Goal: Information Seeking & Learning: Learn about a topic

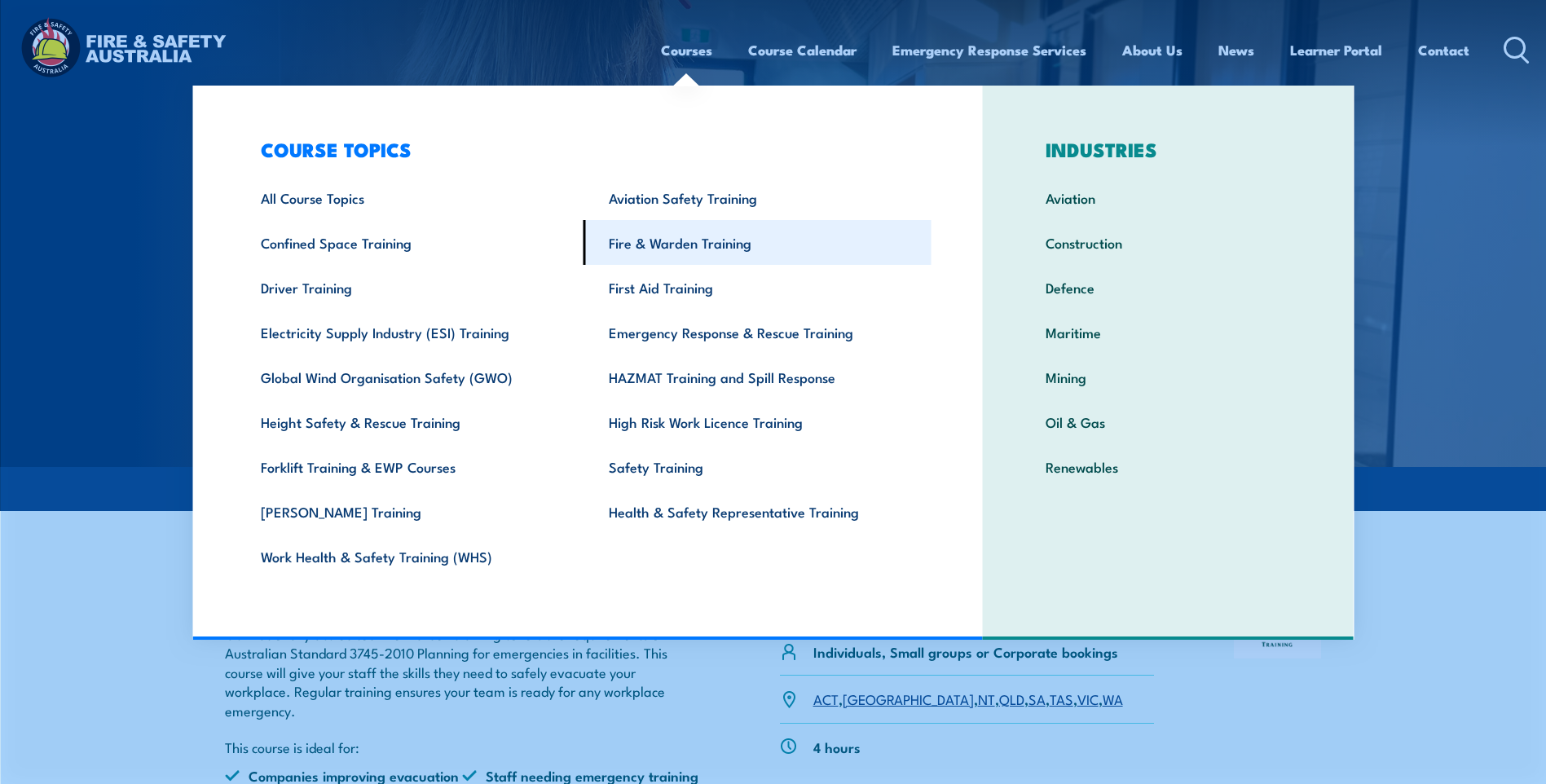
click at [677, 241] on link "Fire & Warden Training" at bounding box center [758, 242] width 348 height 45
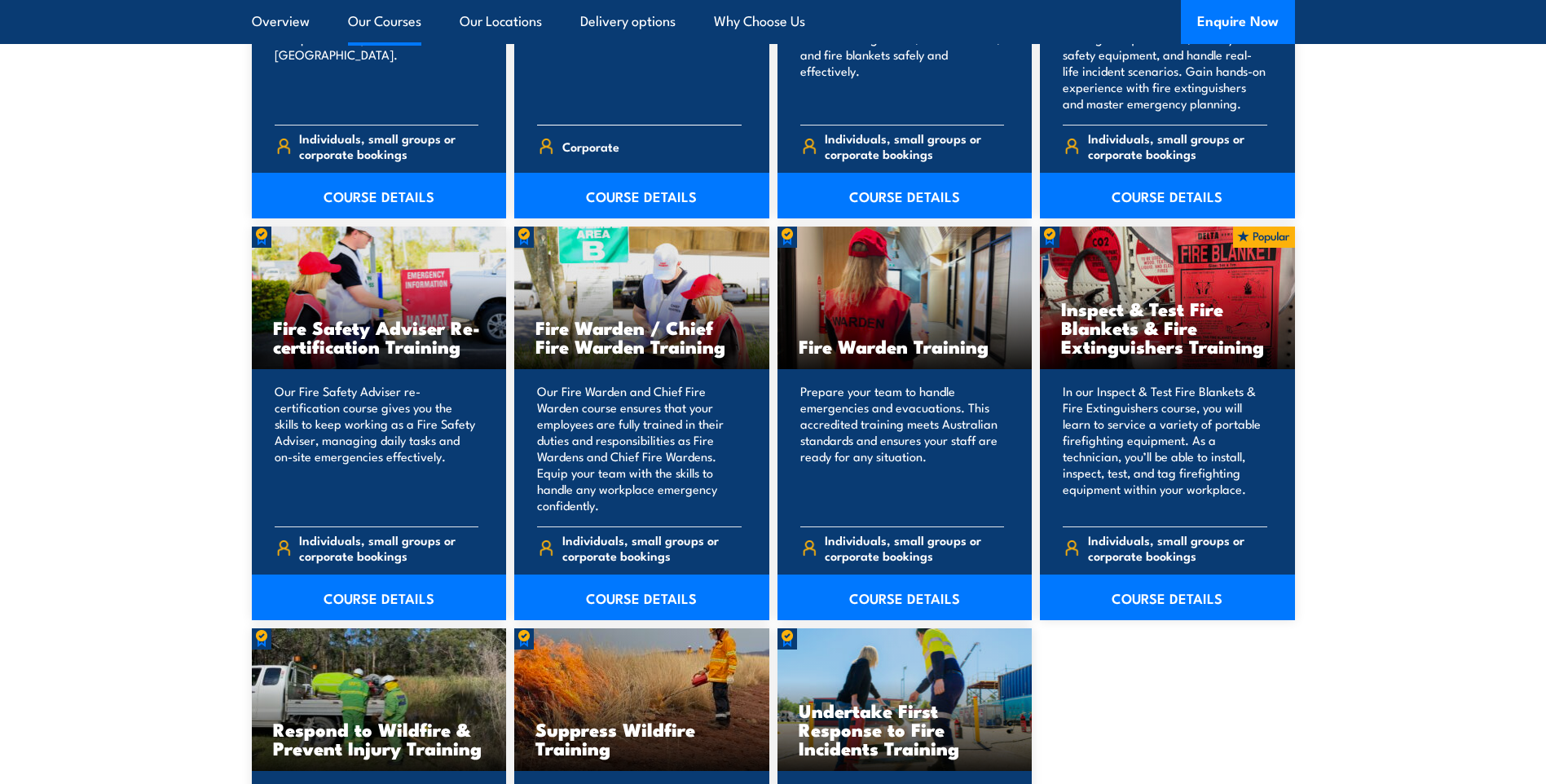
scroll to position [2037, 0]
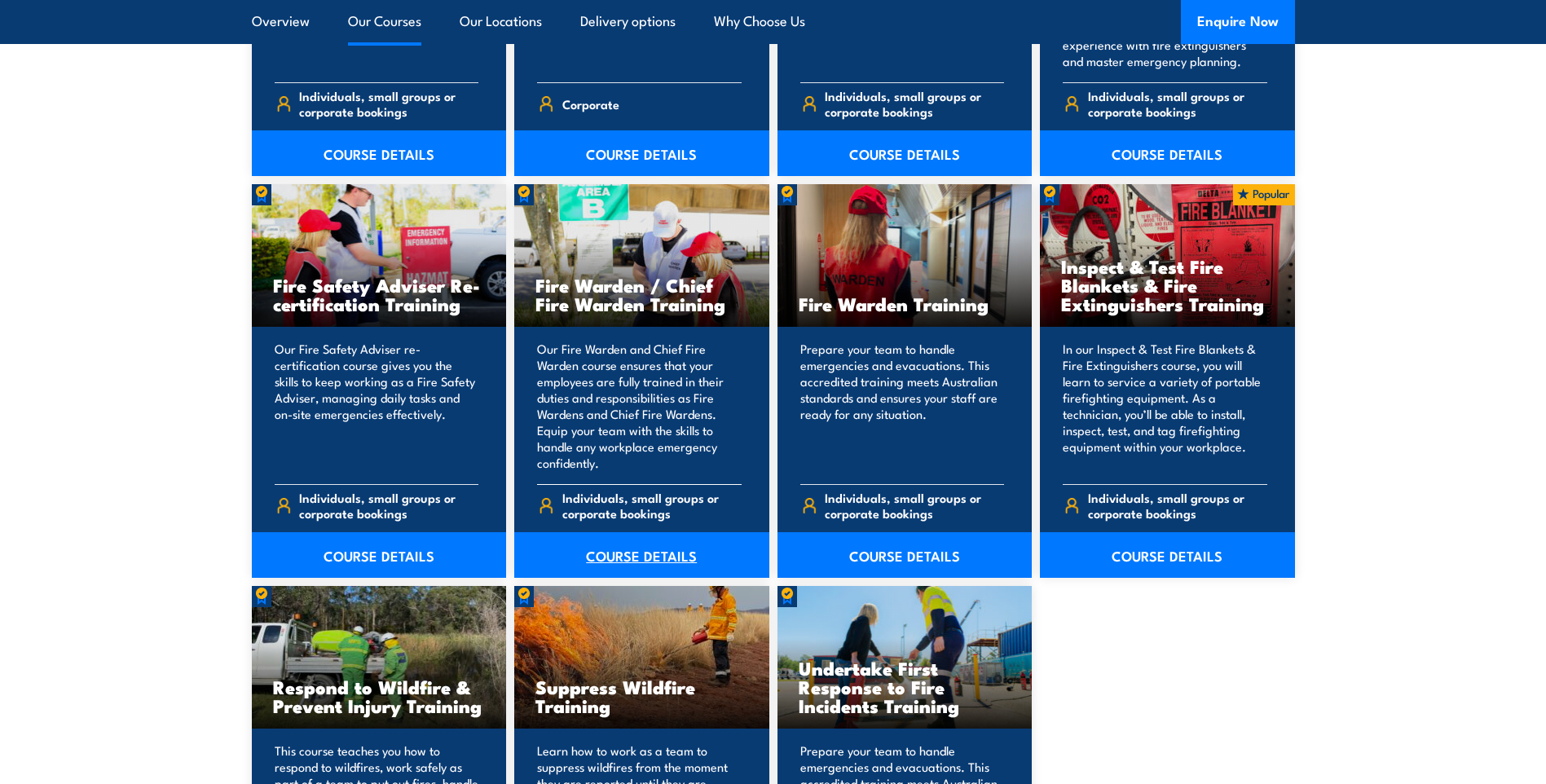
click at [681, 554] on link "COURSE DETAILS" at bounding box center [641, 554] width 255 height 46
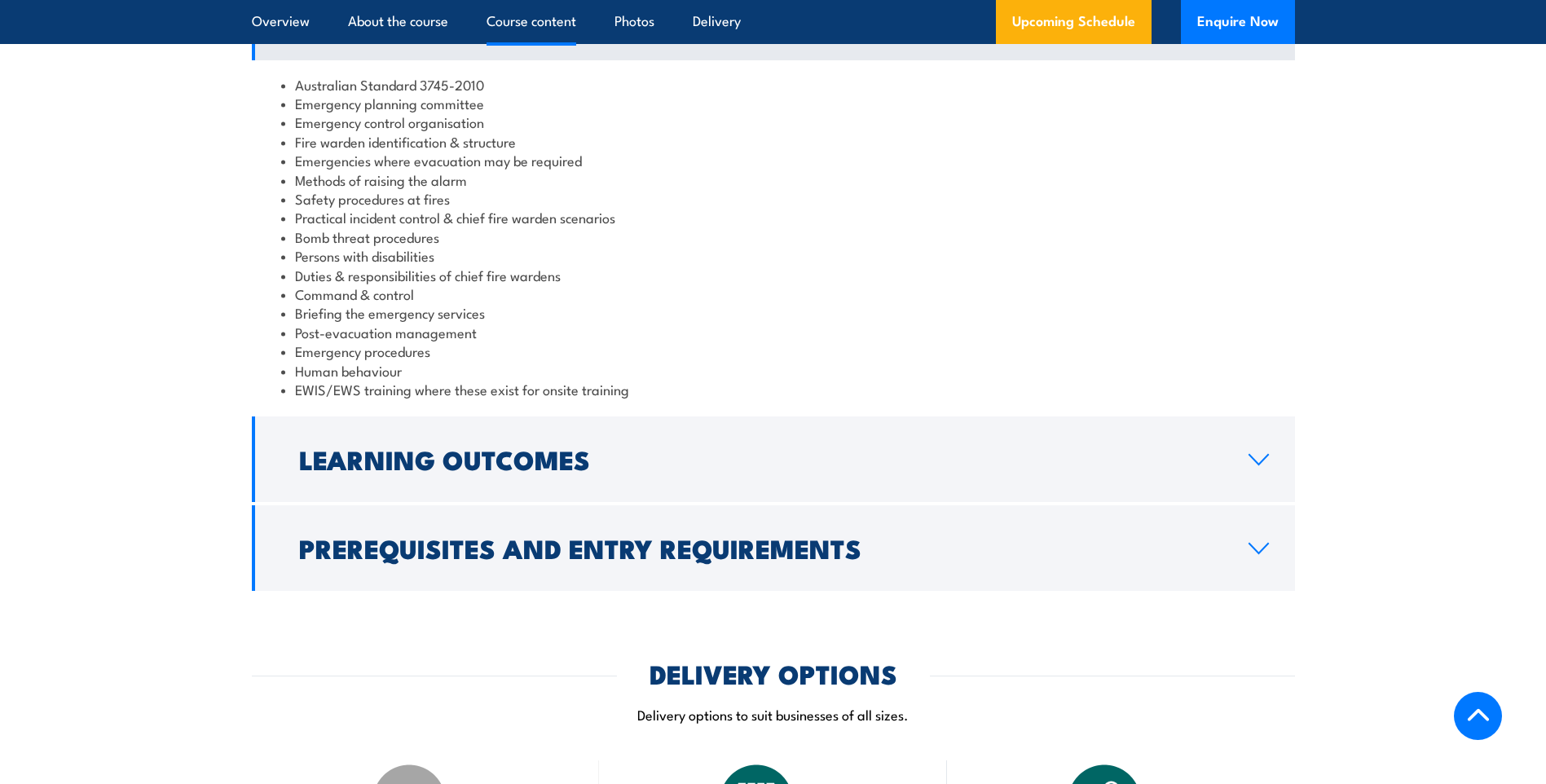
scroll to position [1629, 0]
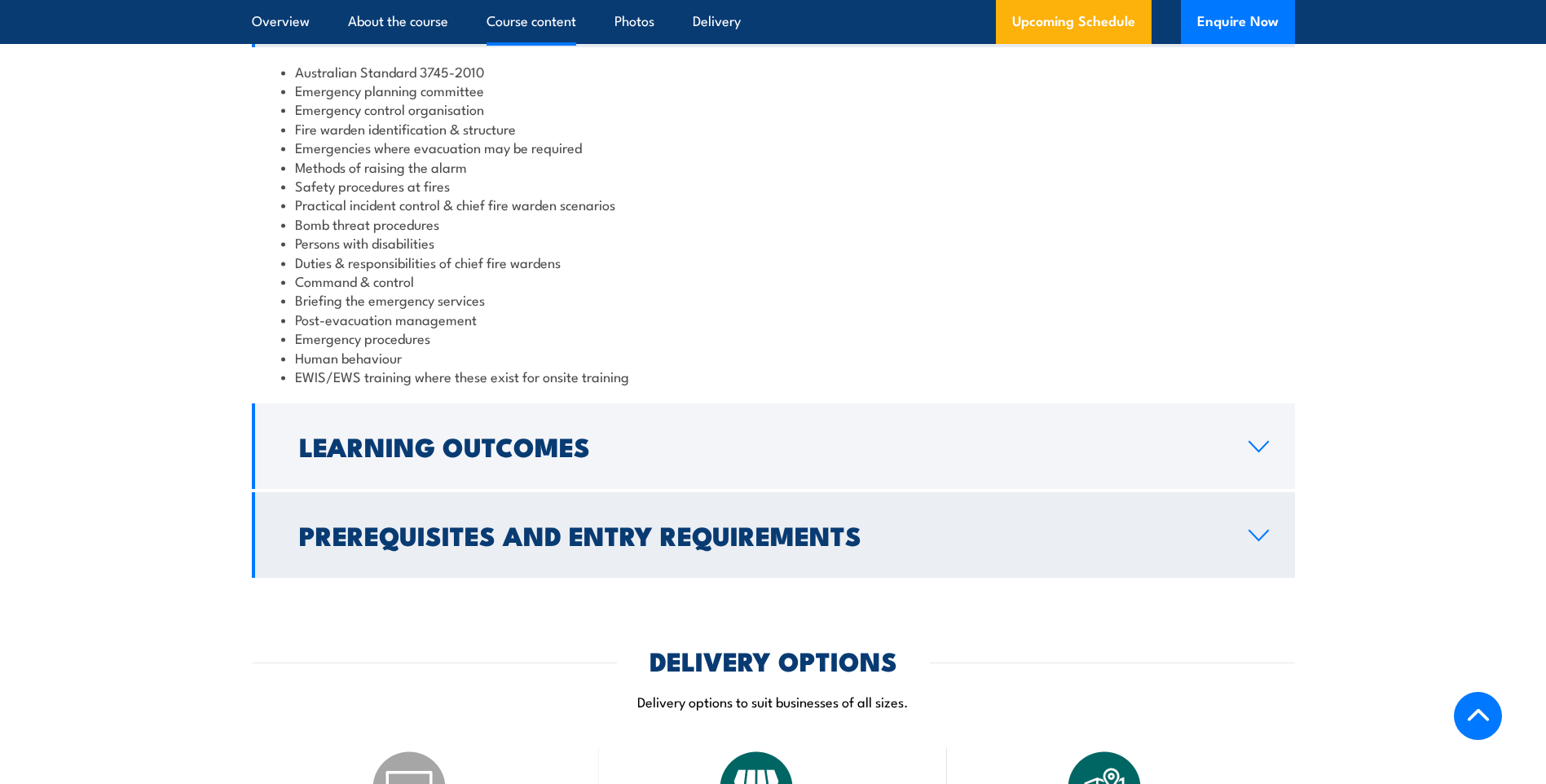
click at [1252, 533] on icon at bounding box center [1258, 535] width 18 height 10
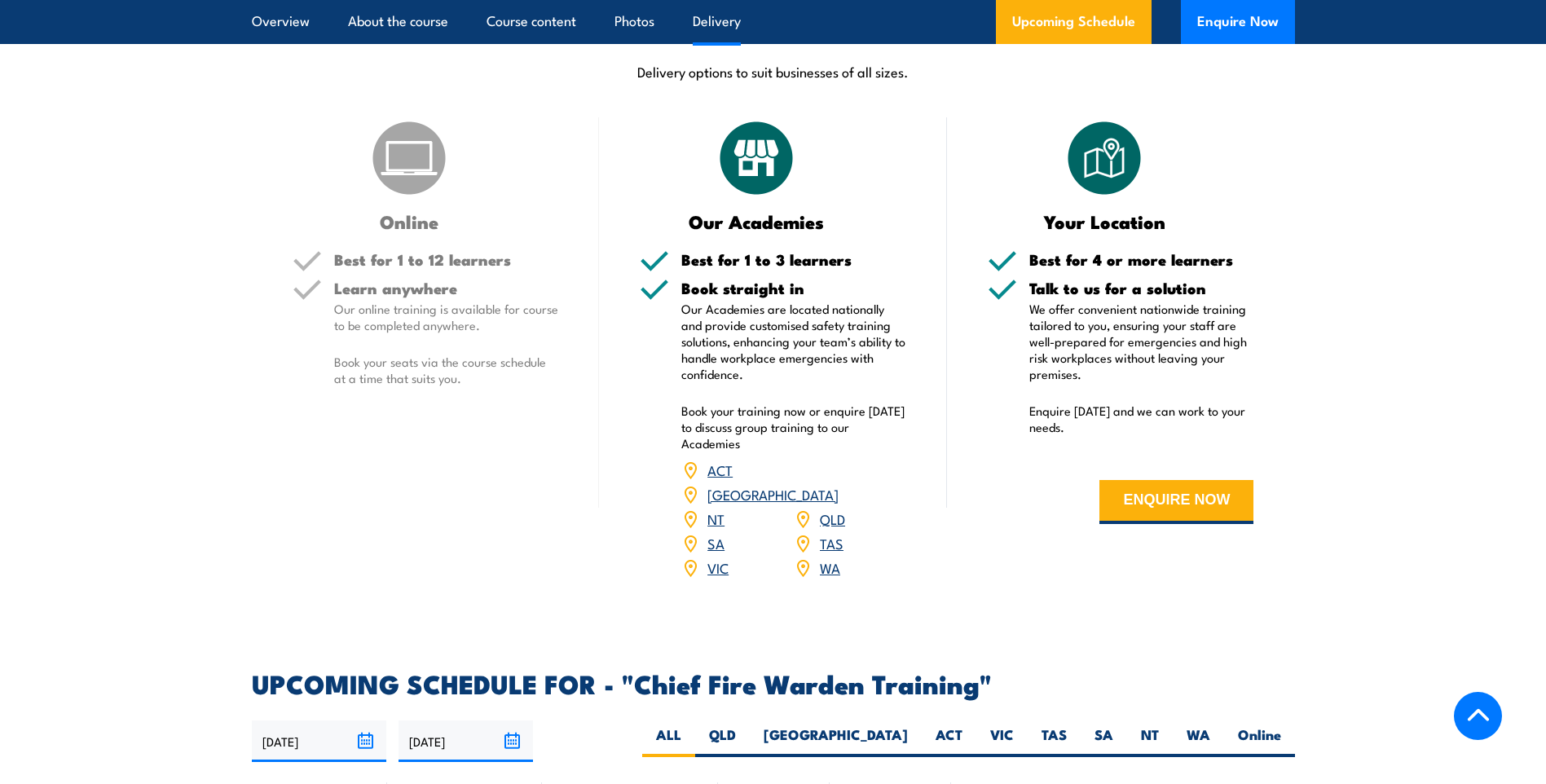
scroll to position [2200, 0]
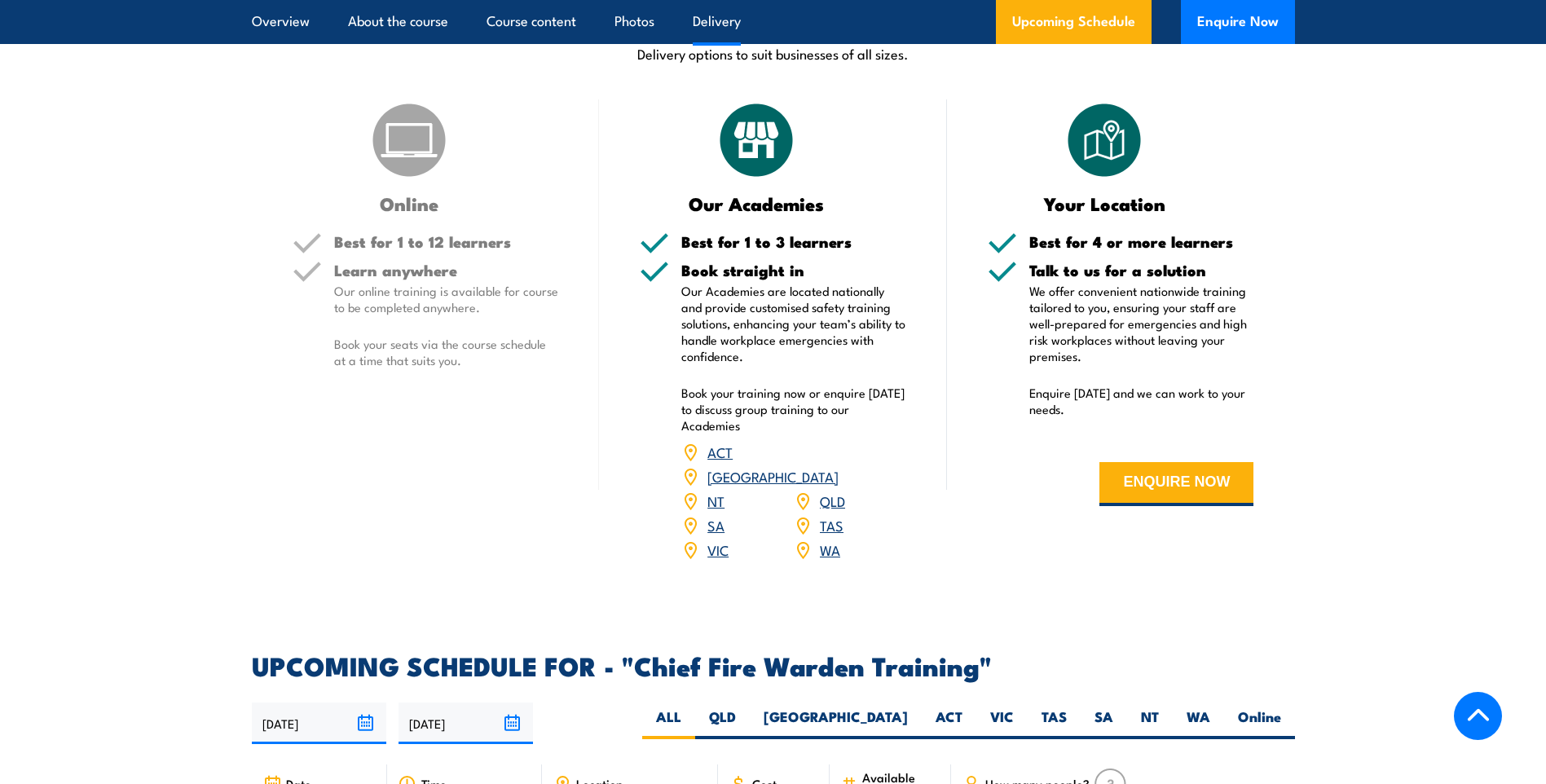
click at [425, 262] on h5 "Learn anywhere" at bounding box center [446, 270] width 225 height 16
click at [420, 145] on img at bounding box center [409, 140] width 81 height 81
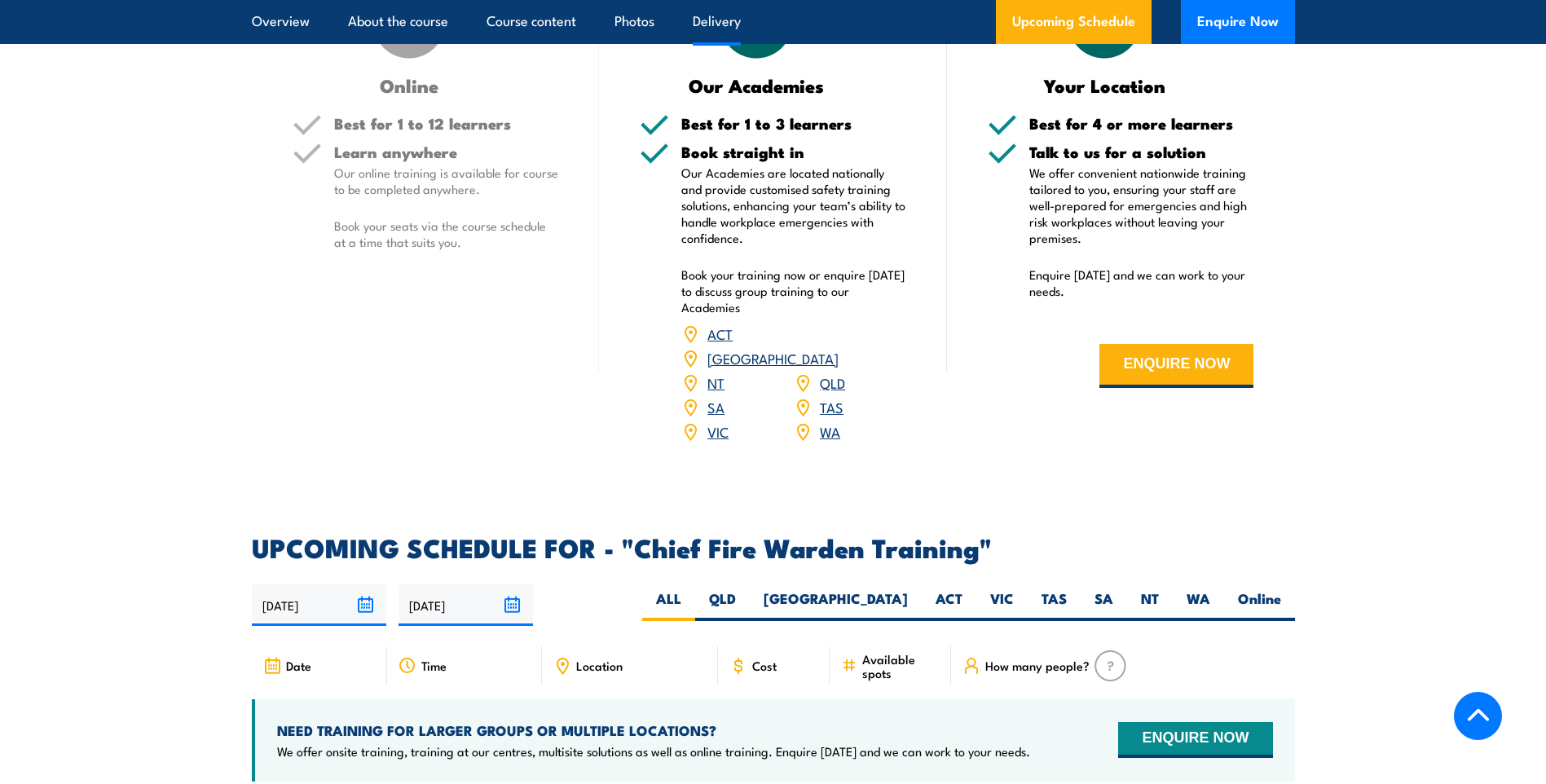
scroll to position [2281, 0]
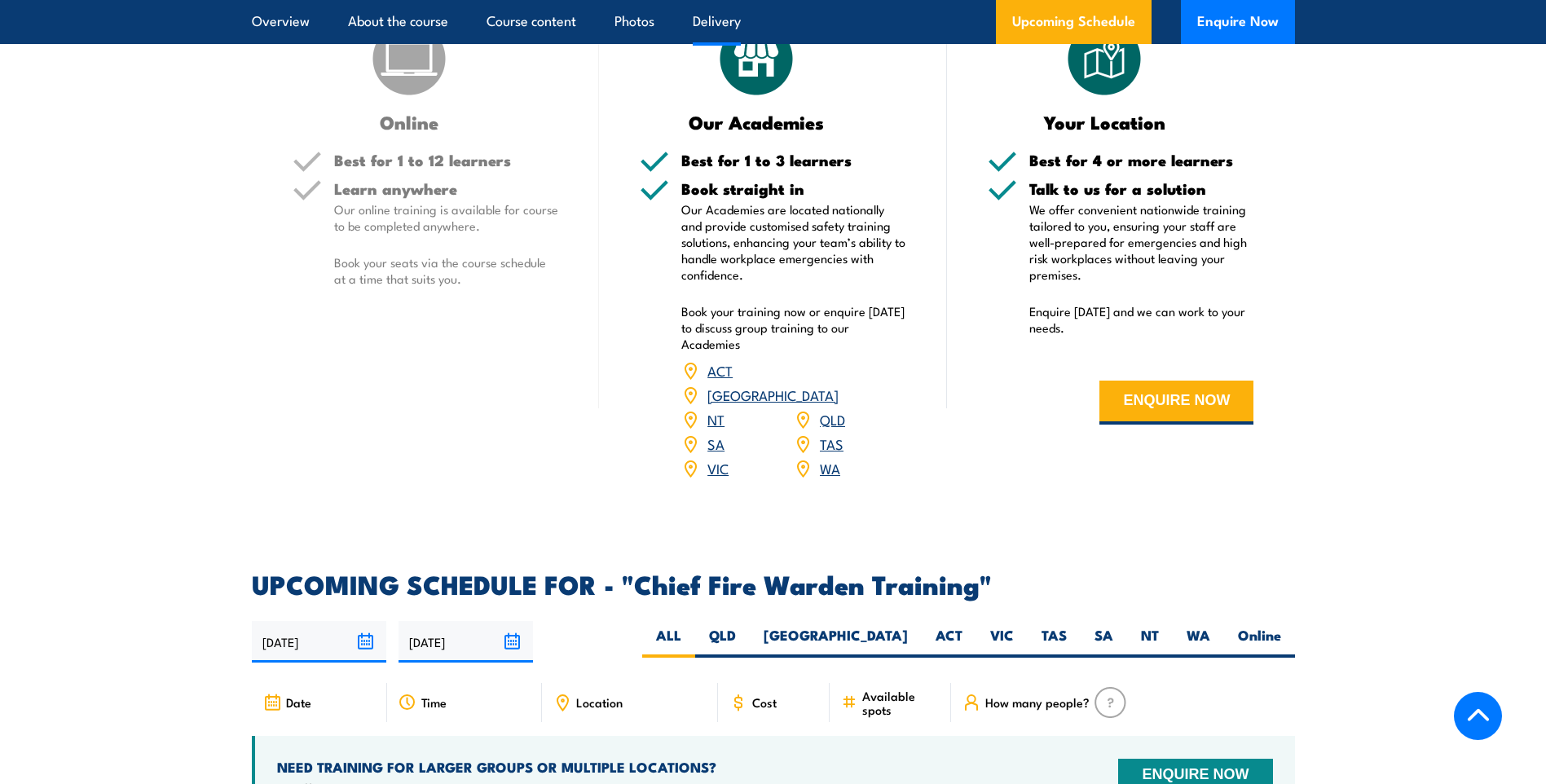
click at [717, 434] on link "SA" at bounding box center [716, 443] width 17 height 19
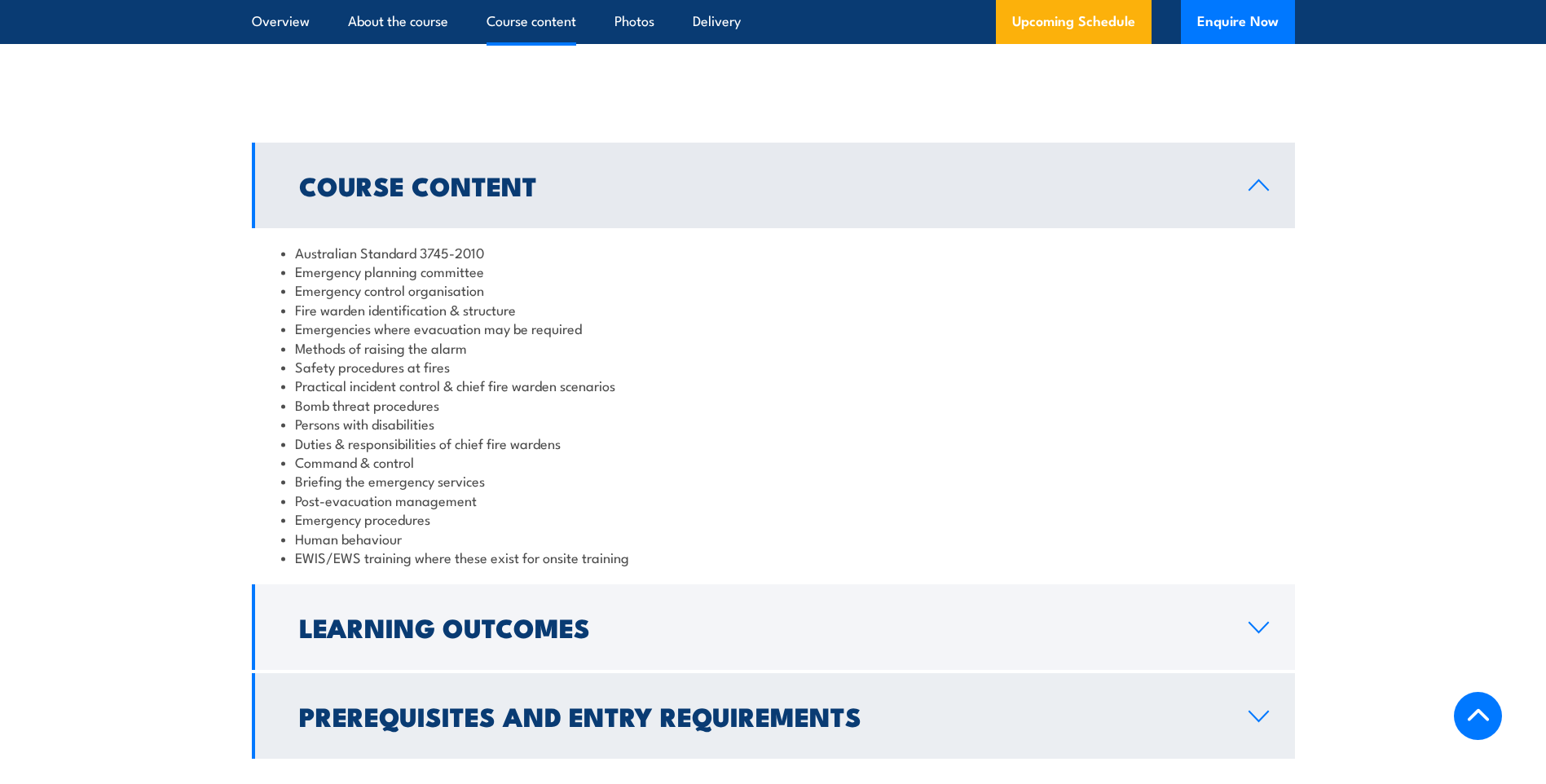
scroll to position [1684, 0]
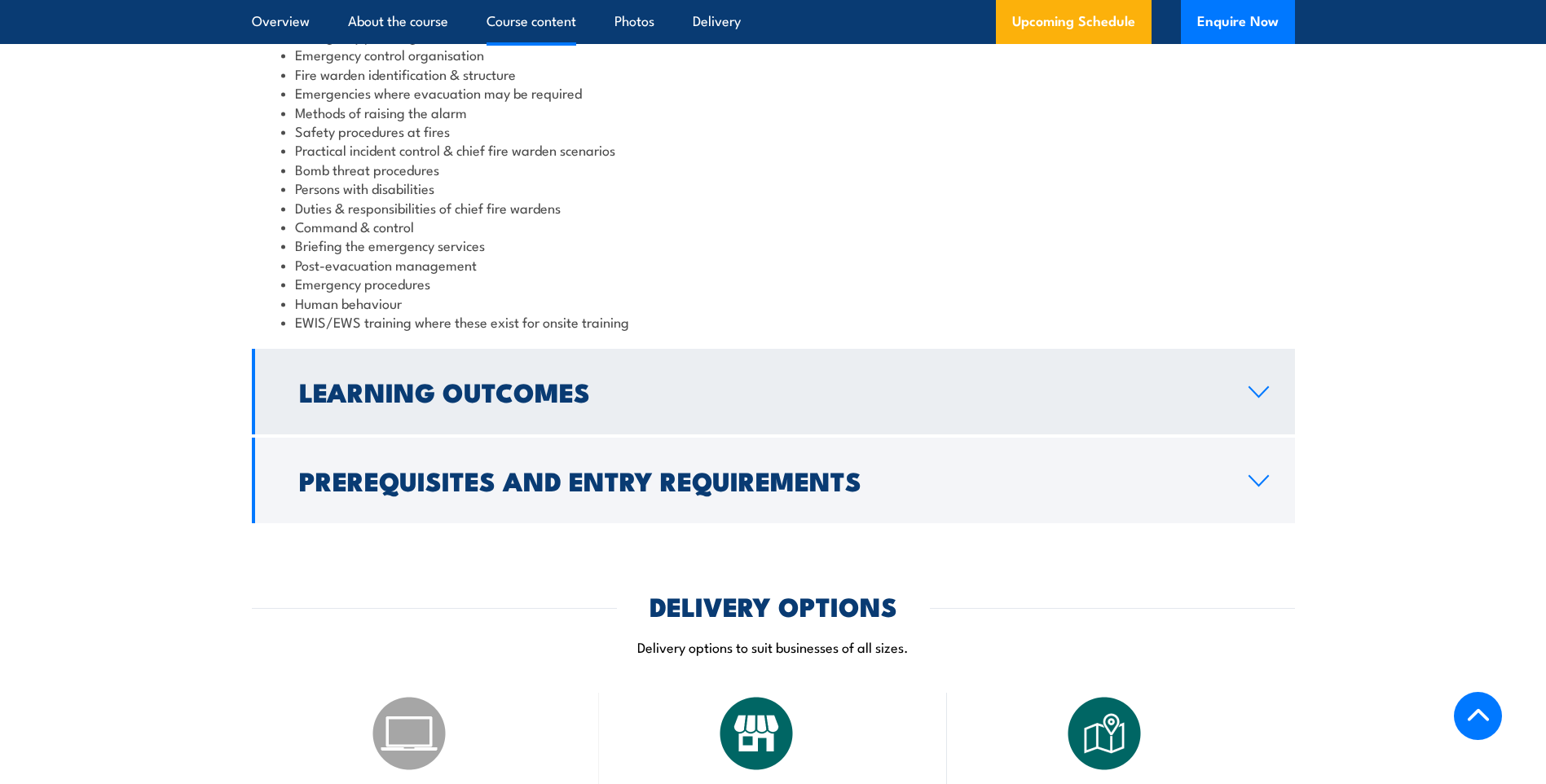
click at [1268, 398] on icon at bounding box center [1258, 392] width 22 height 13
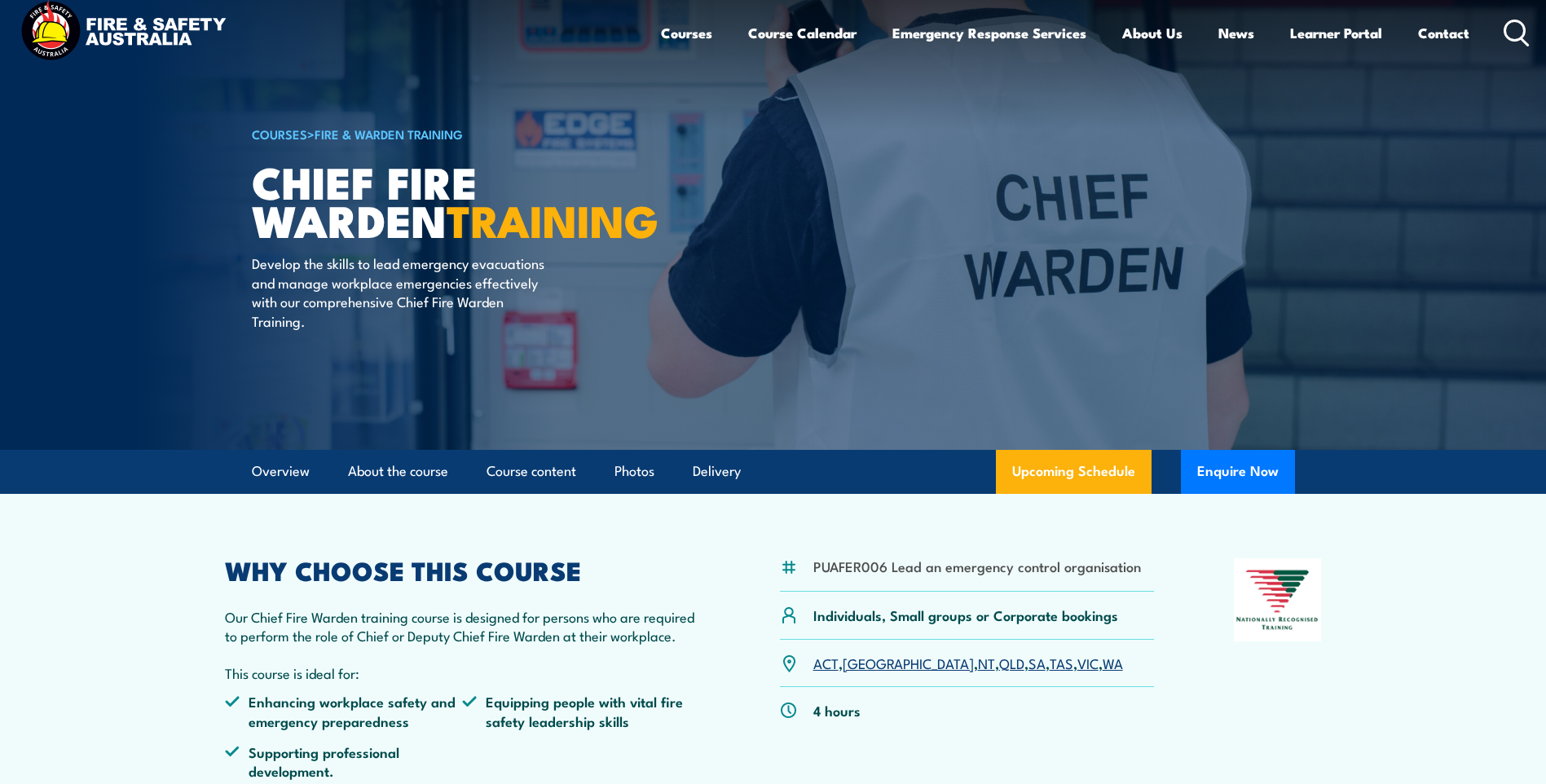
scroll to position [0, 0]
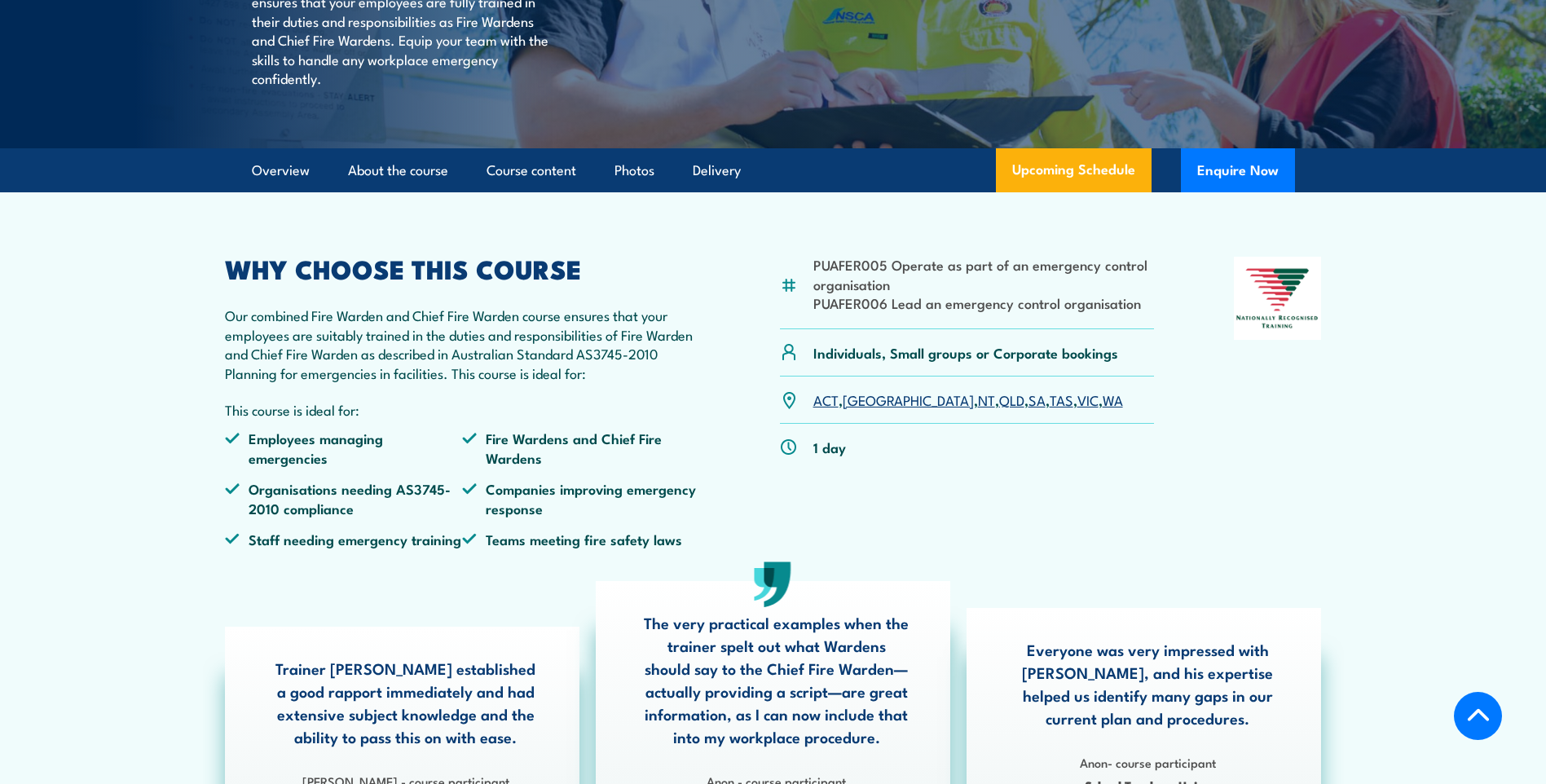
scroll to position [326, 0]
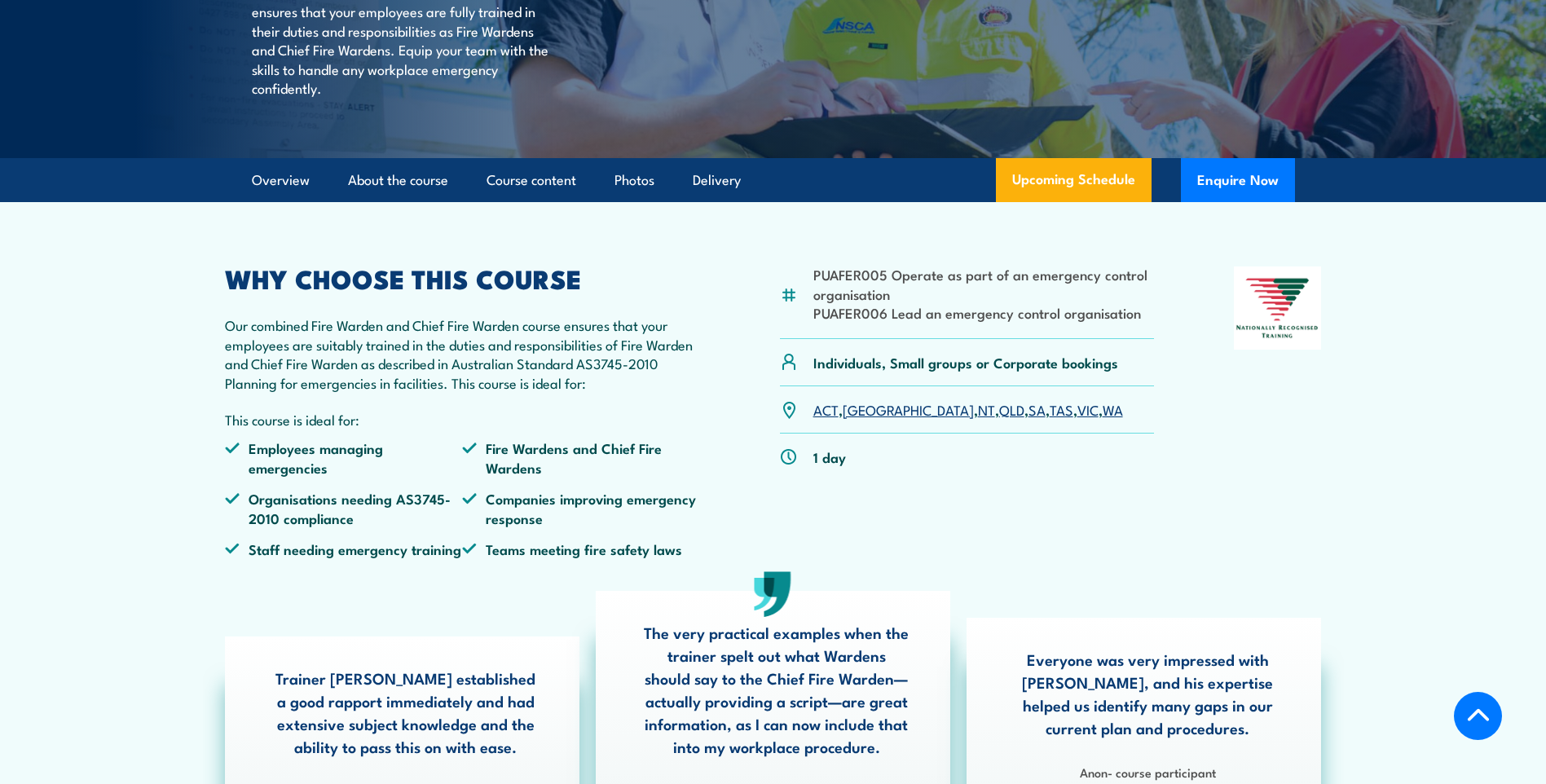
click at [1028, 419] on link "SA" at bounding box center [1037, 409] width 17 height 19
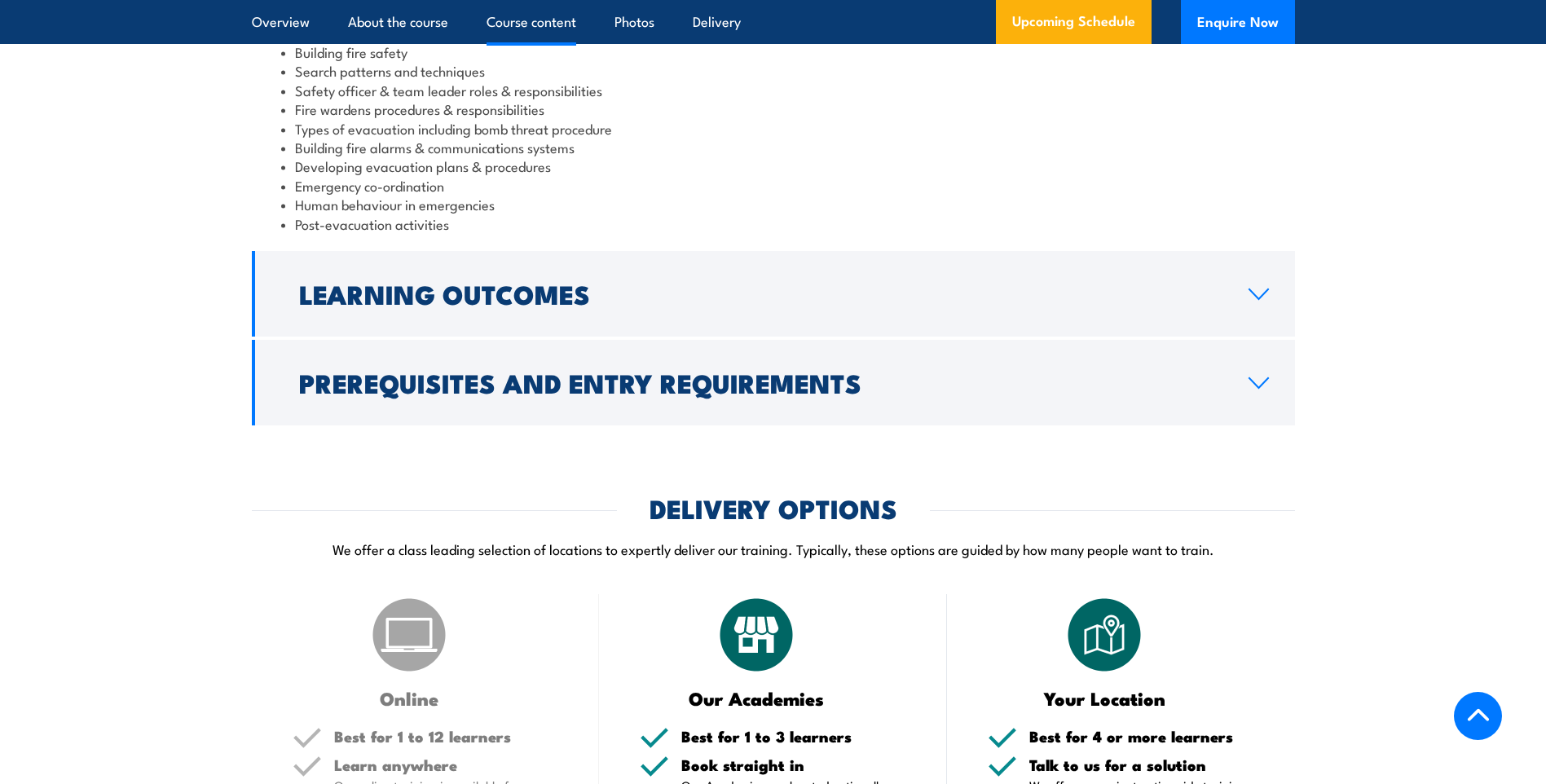
scroll to position [1745, 0]
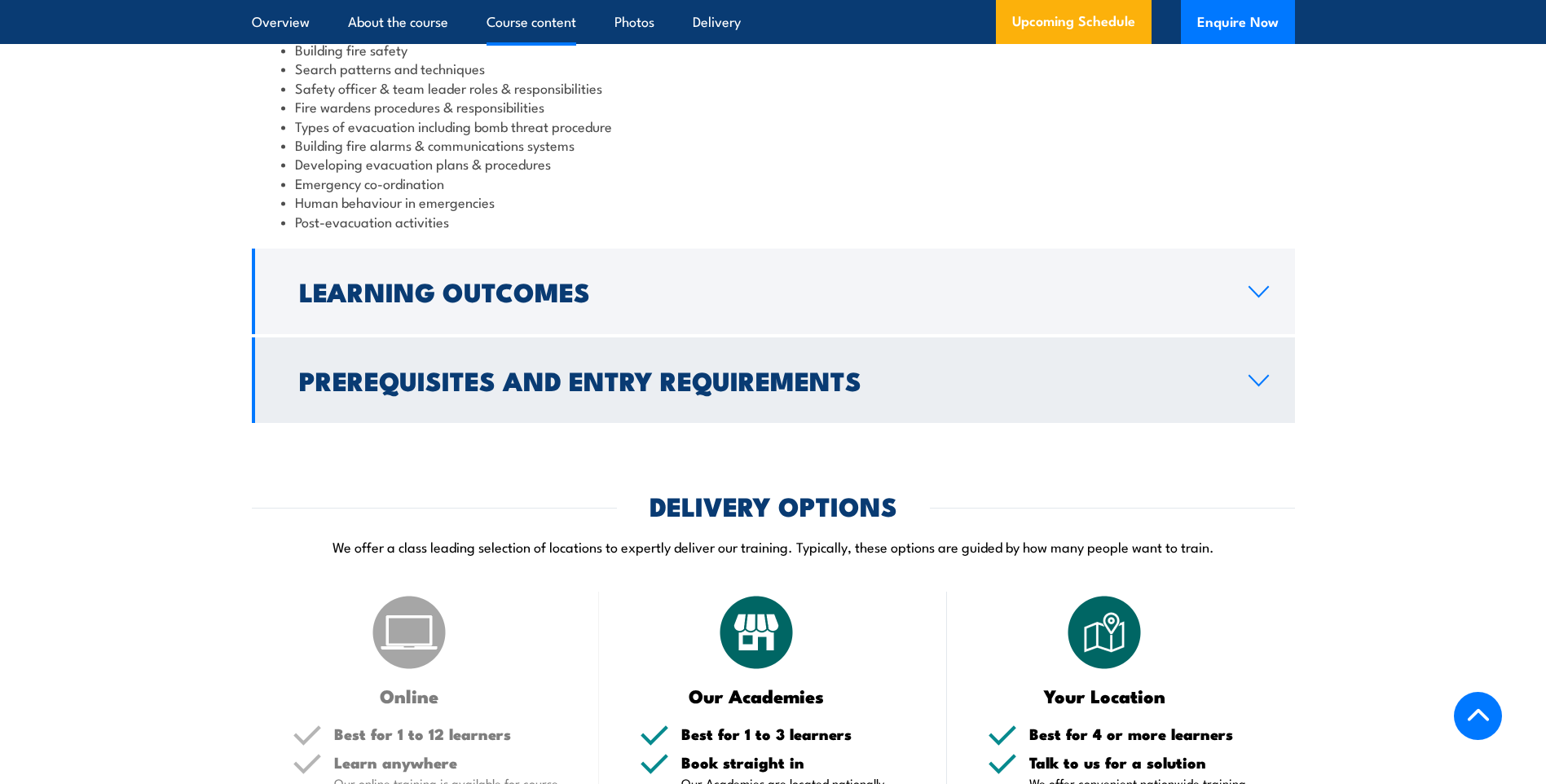
click at [1254, 385] on icon at bounding box center [1258, 380] width 18 height 10
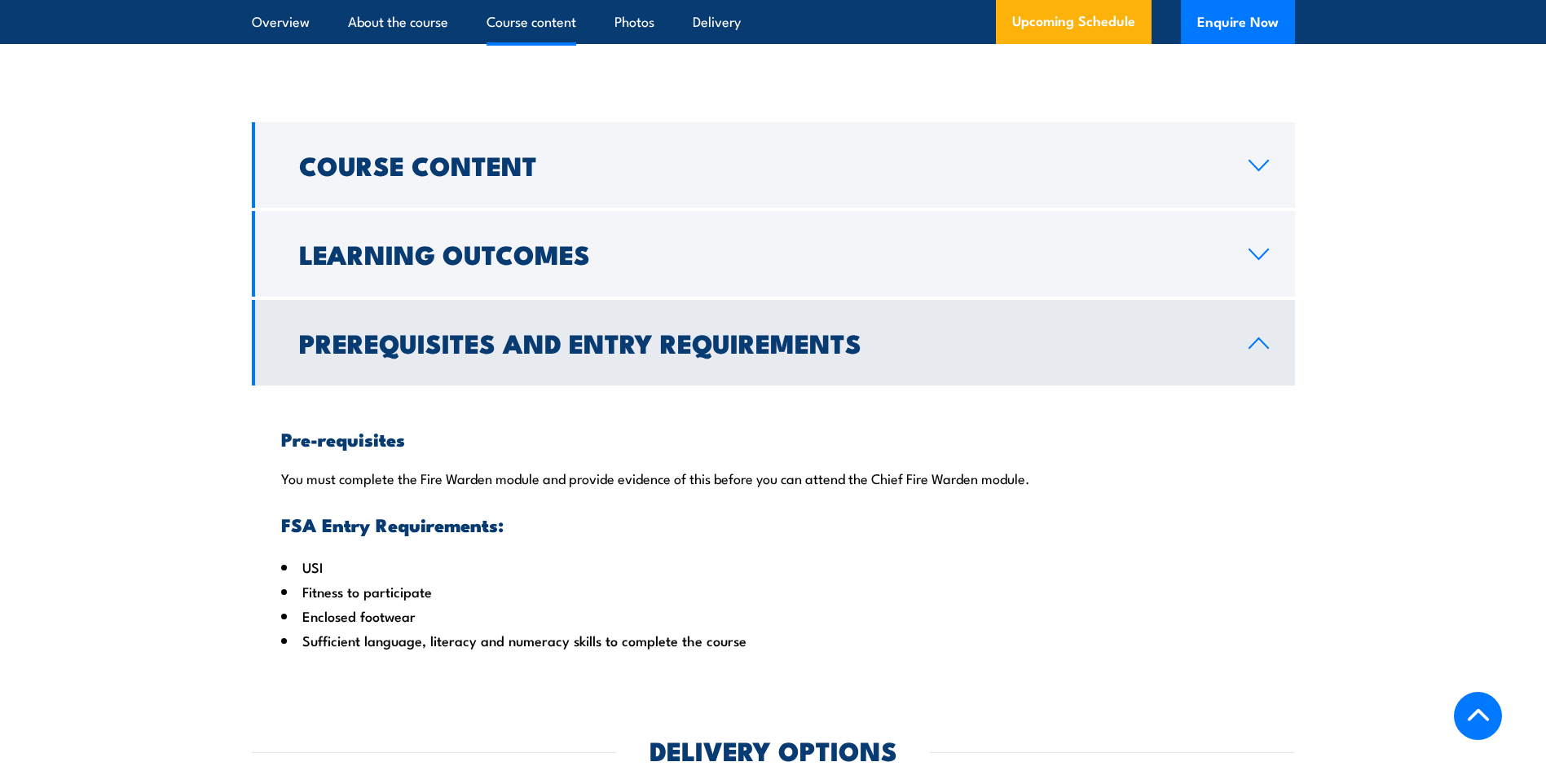
scroll to position [1500, 0]
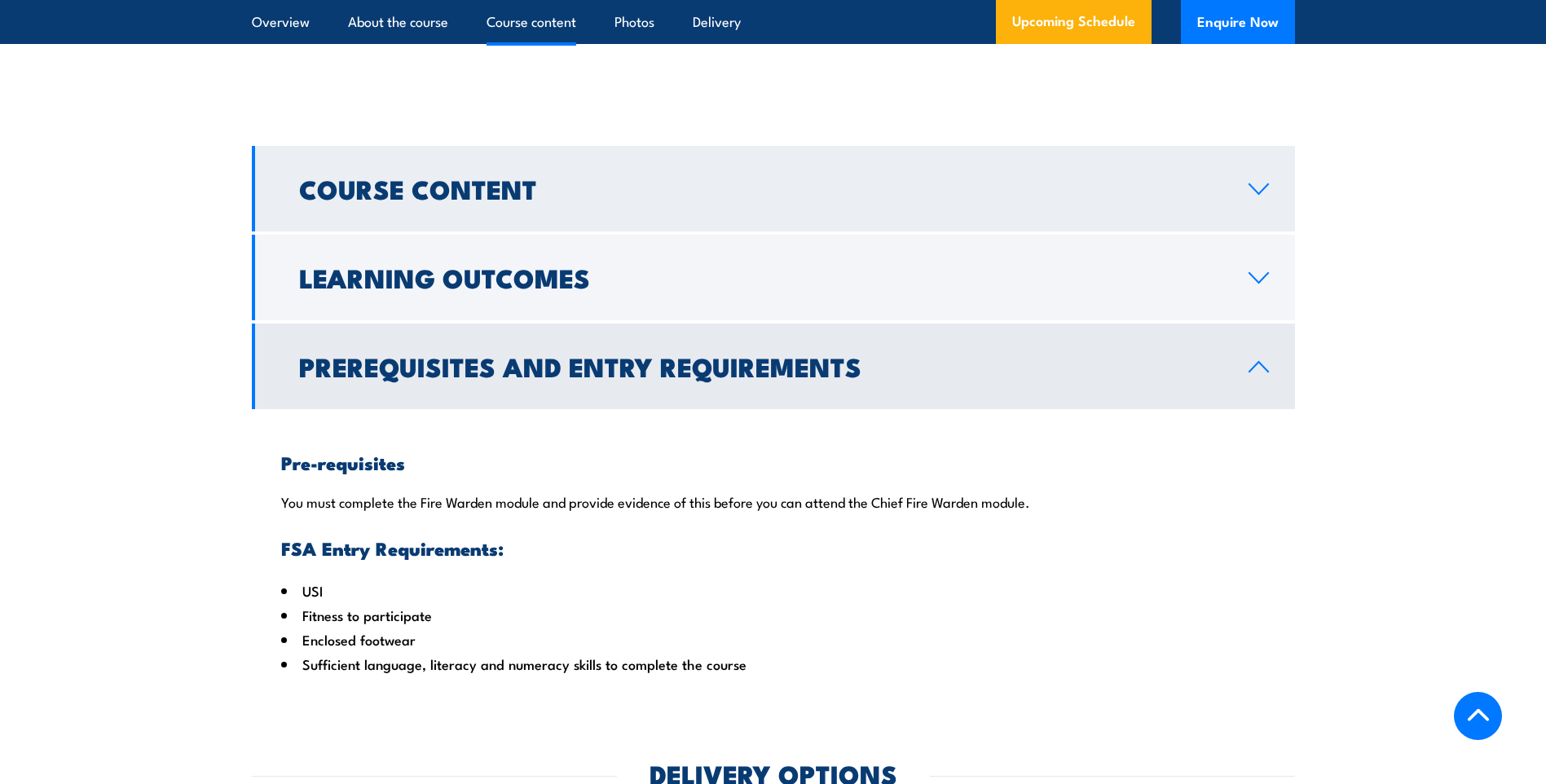
click at [1265, 196] on icon at bounding box center [1258, 189] width 22 height 13
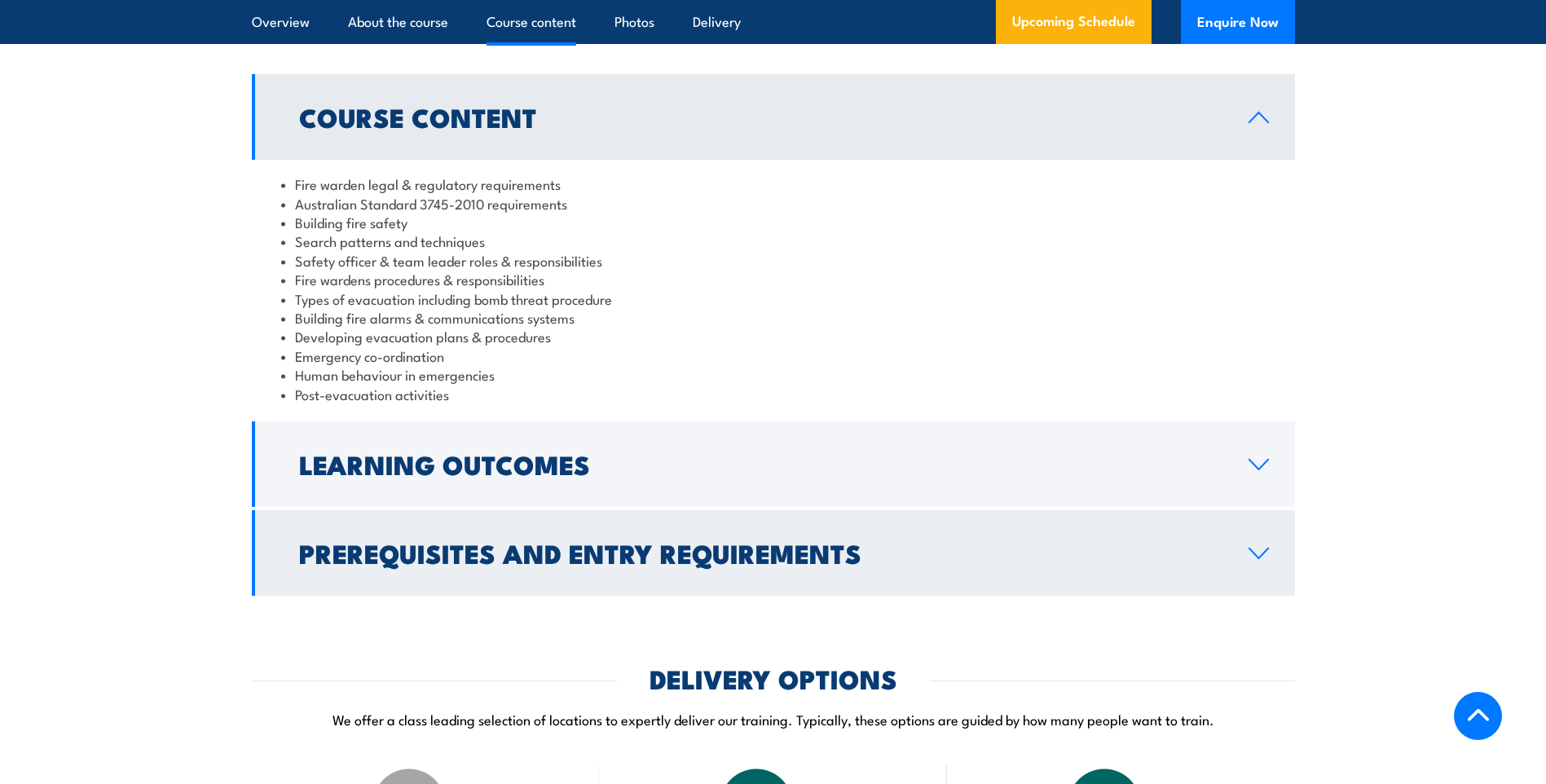
scroll to position [1663, 0]
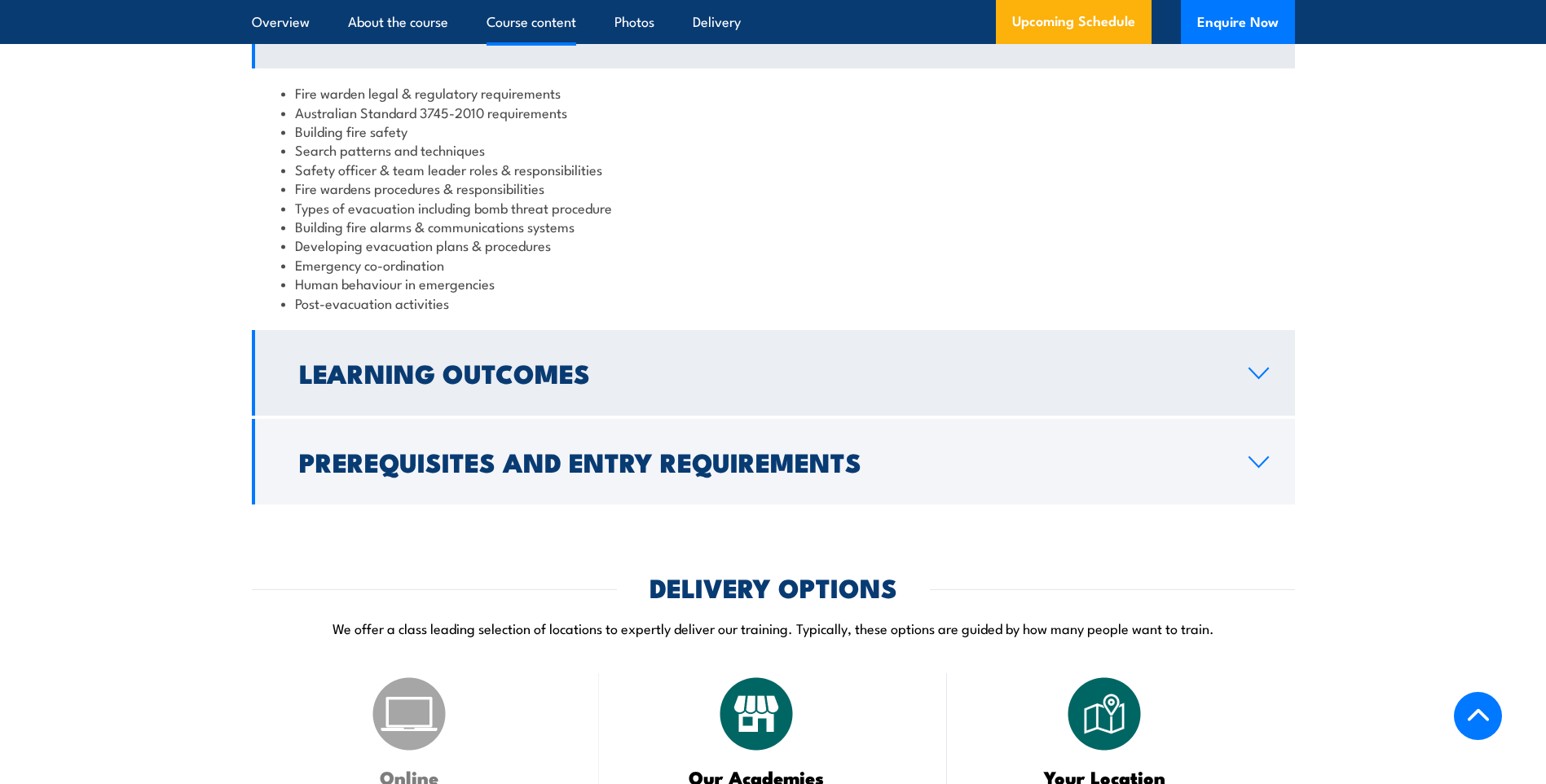
click at [1258, 379] on icon at bounding box center [1258, 374] width 22 height 13
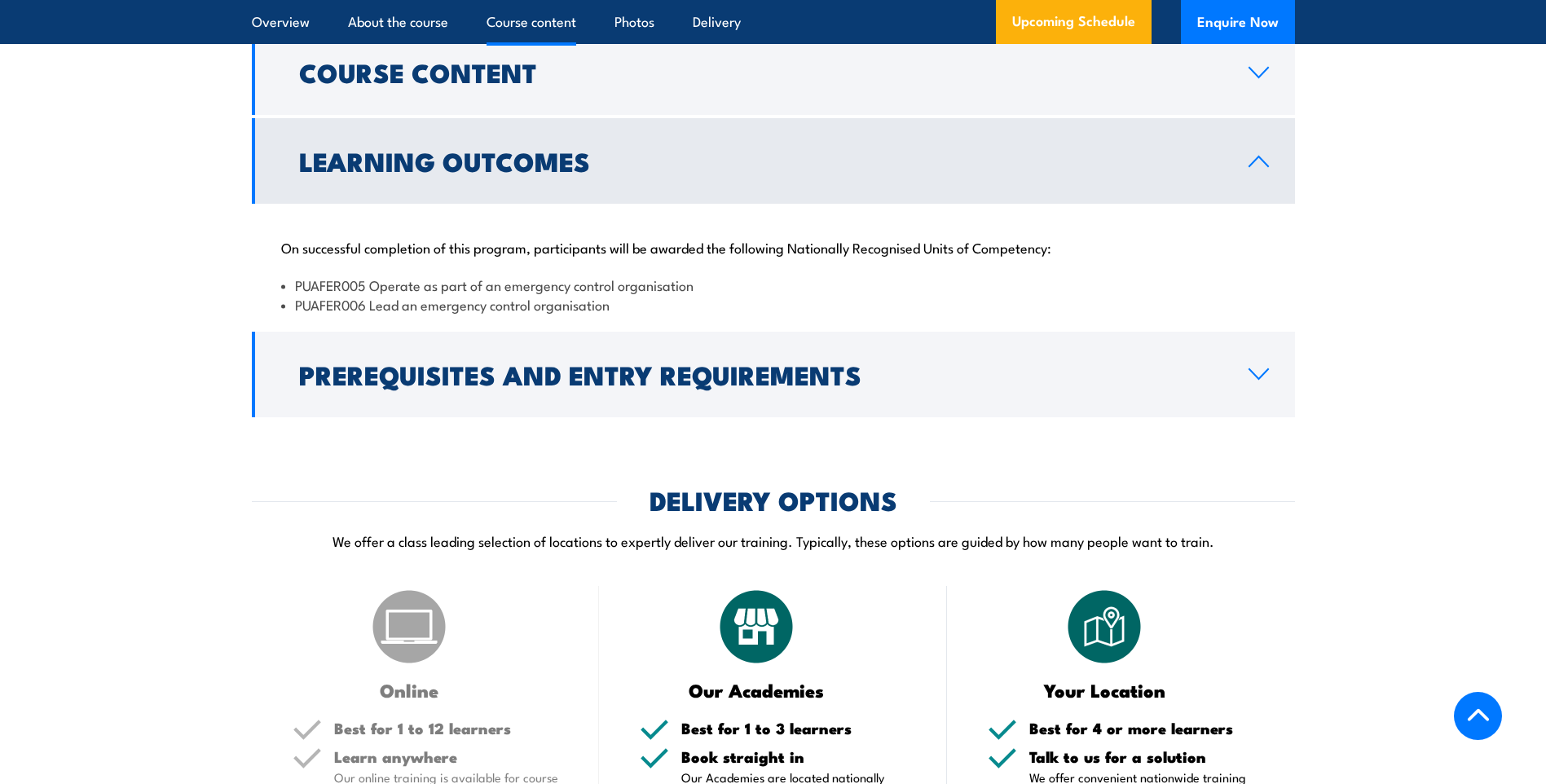
scroll to position [1582, 0]
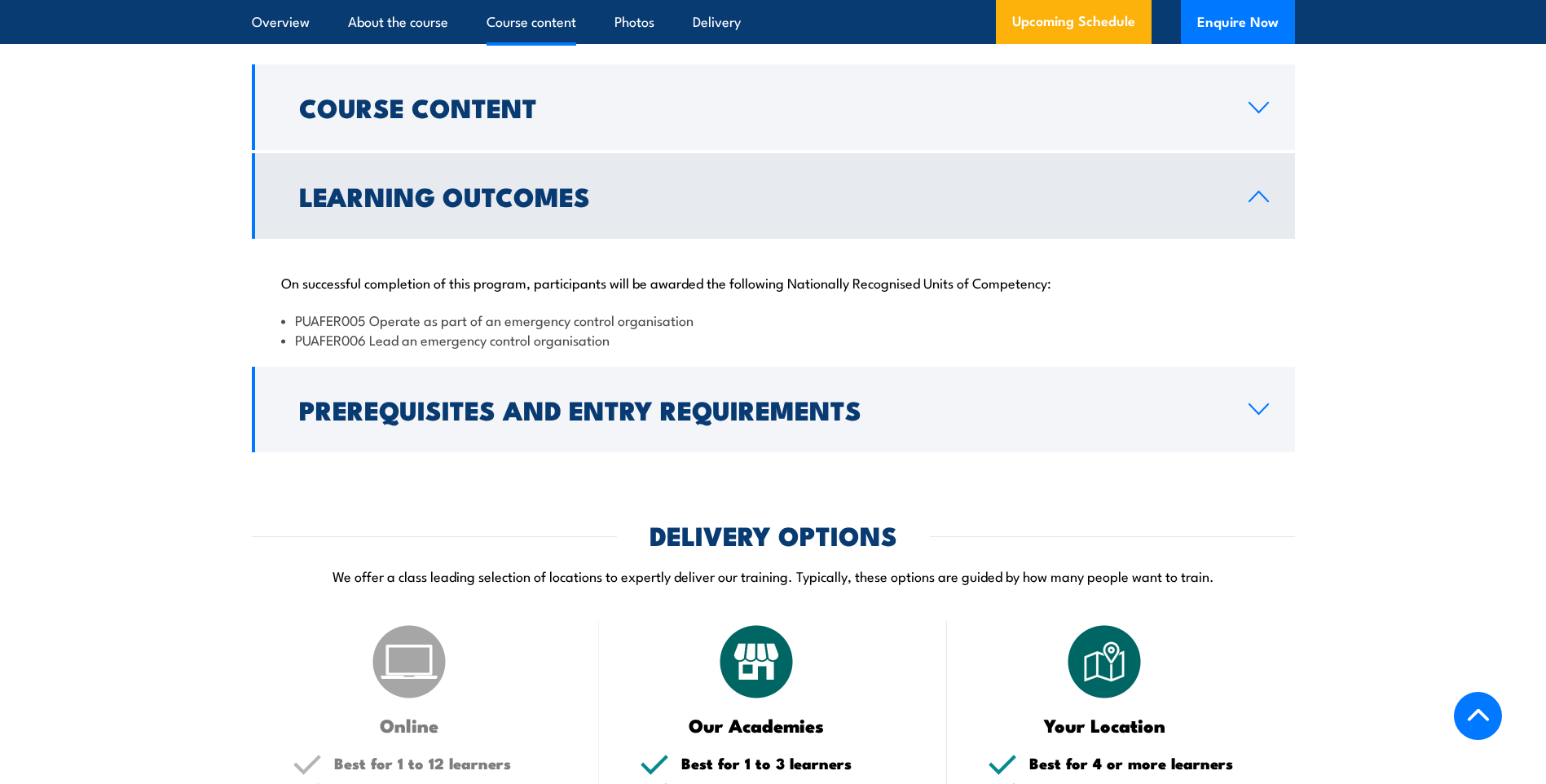
click at [1360, 232] on section "Course Content Fire warden legal & regulatory requirements Australian Standard …" at bounding box center [773, 258] width 1546 height 388
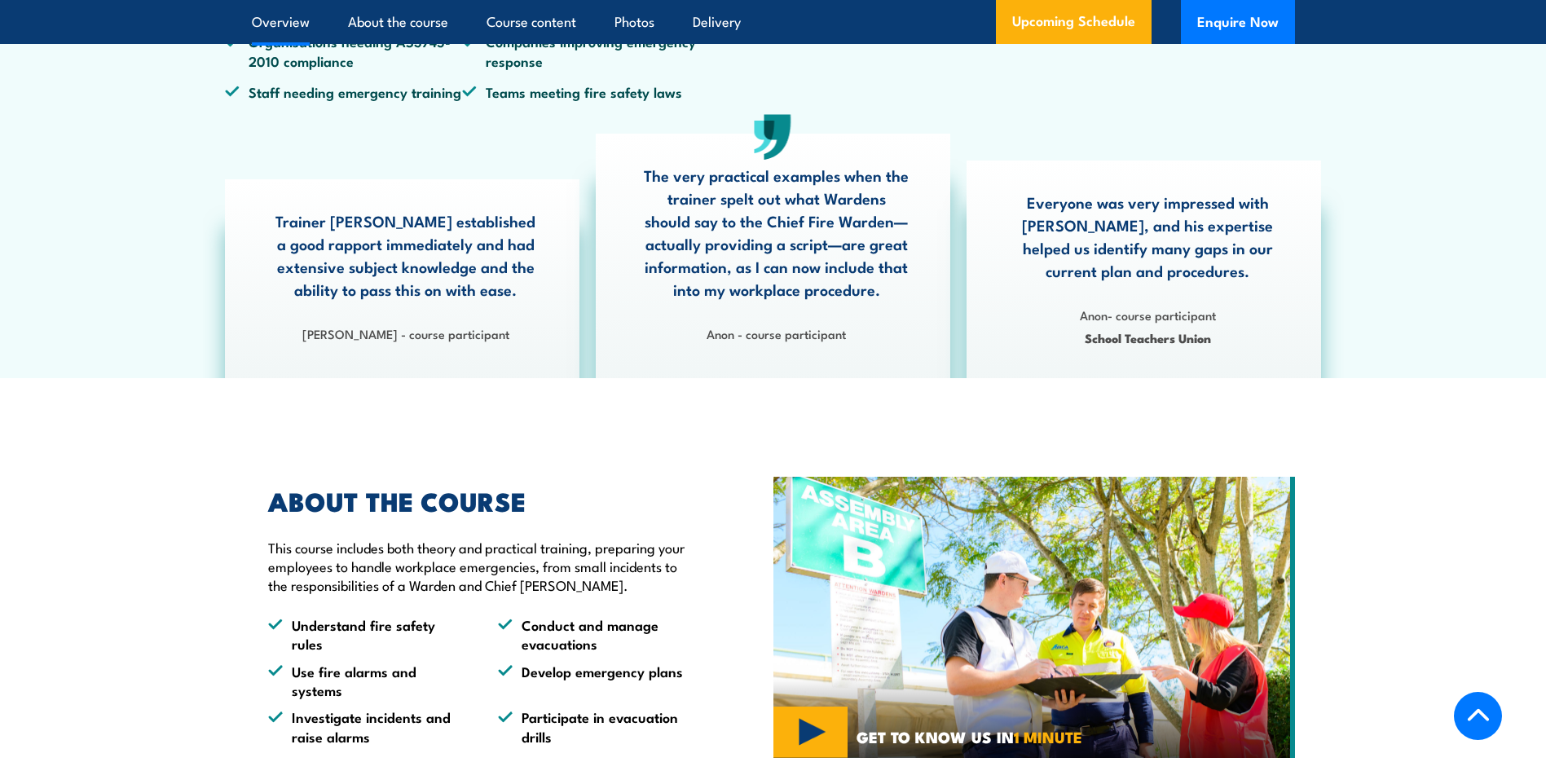
scroll to position [767, 0]
